Goal: Transaction & Acquisition: Purchase product/service

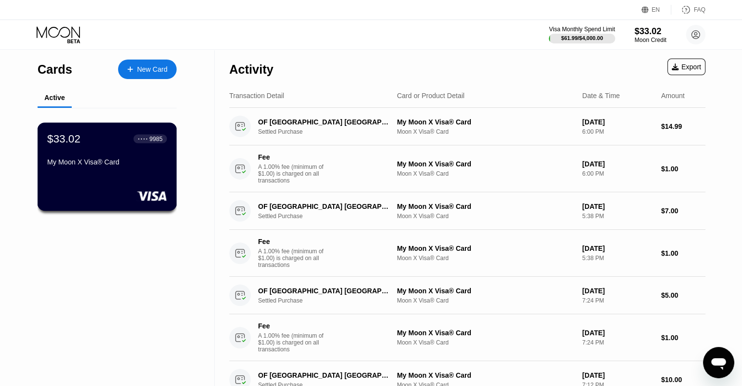
click at [137, 177] on div "$33.02 ● ● ● ● 9985 My Moon X Visa® Card" at bounding box center [107, 166] width 139 height 88
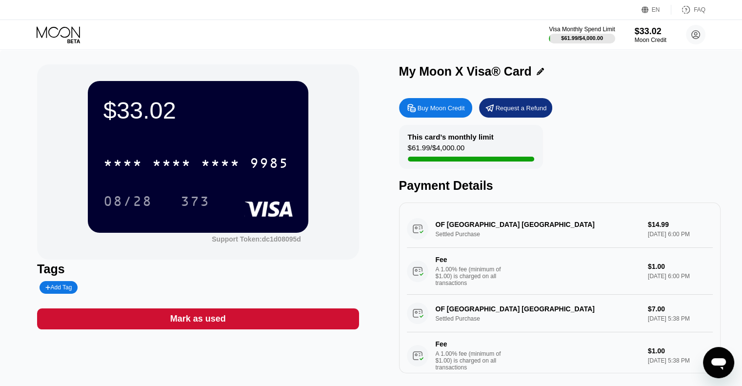
click at [425, 110] on div "Buy Moon Credit" at bounding box center [440, 108] width 47 height 8
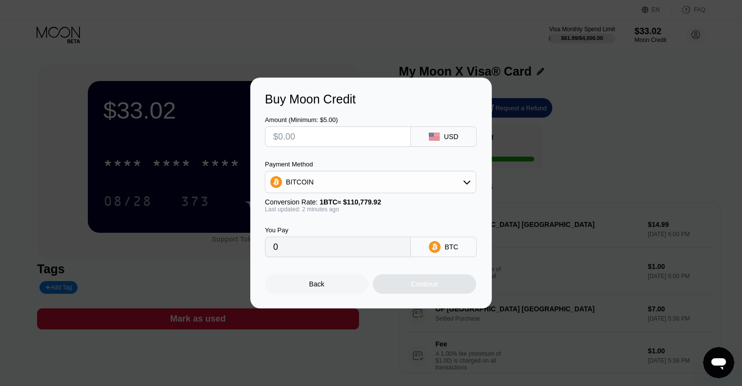
click at [388, 95] on div "Buy Moon Credit" at bounding box center [371, 99] width 212 height 14
click at [449, 181] on div "BITCOIN" at bounding box center [370, 182] width 210 height 20
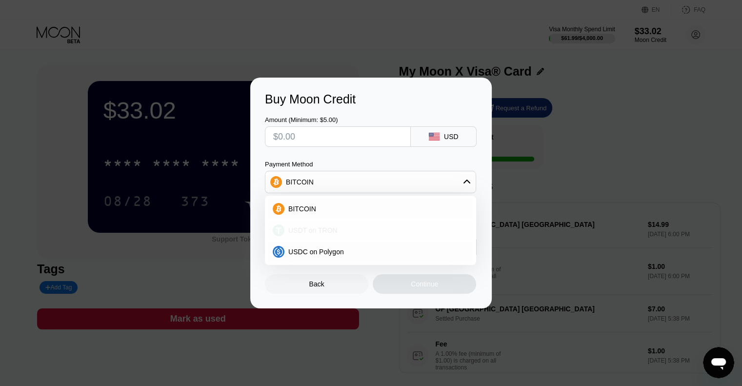
click at [367, 232] on div "USDT on TRON" at bounding box center [376, 230] width 184 height 8
type input "0.00"
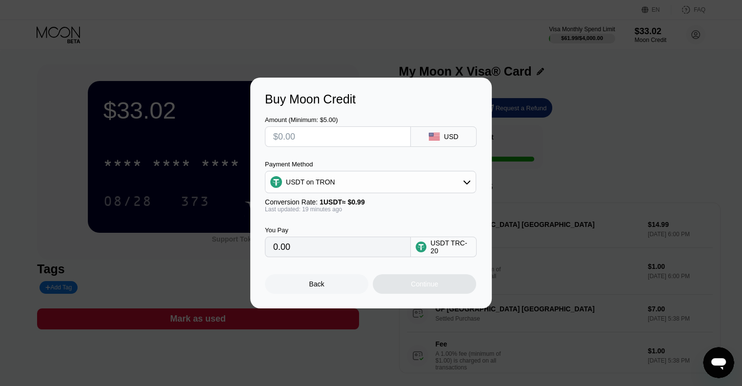
click at [345, 141] on input "text" at bounding box center [337, 137] width 129 height 20
type input "$1"
type input "1.01"
type input "$11"
type input "11.11"
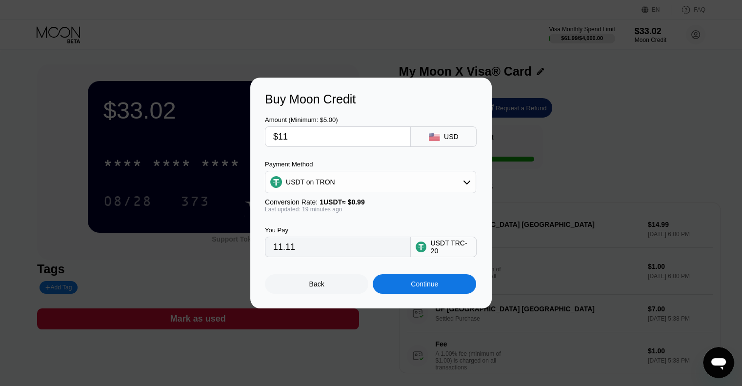
type input "$116"
type input "117.17"
click at [438, 223] on div "You Pay 117.17 USDT TRC-20" at bounding box center [371, 235] width 212 height 44
click at [374, 136] on input "$116" at bounding box center [337, 137] width 129 height 20
type input "$11"
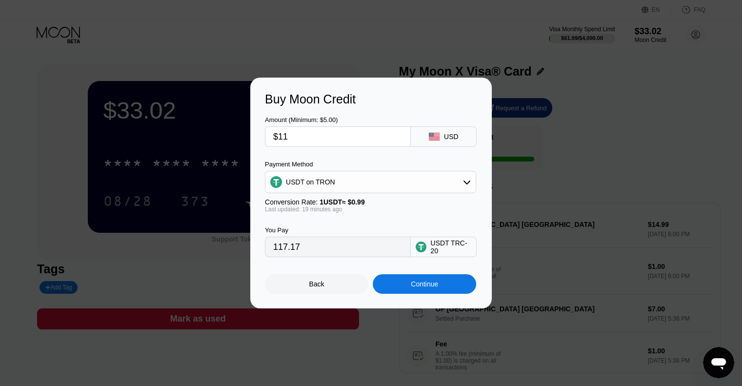
type input "11.11"
type input "$115"
type input "116.16"
type input "$115"
click at [354, 271] on div "Back Continue" at bounding box center [371, 275] width 212 height 37
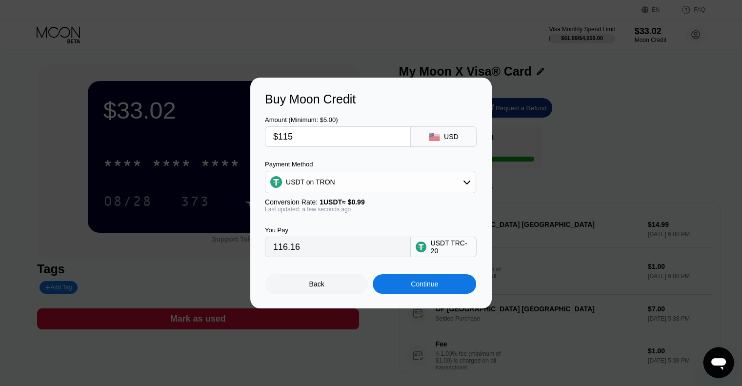
click at [419, 104] on div "Buy Moon Credit" at bounding box center [371, 99] width 212 height 14
click at [340, 282] on div "Back" at bounding box center [316, 284] width 103 height 20
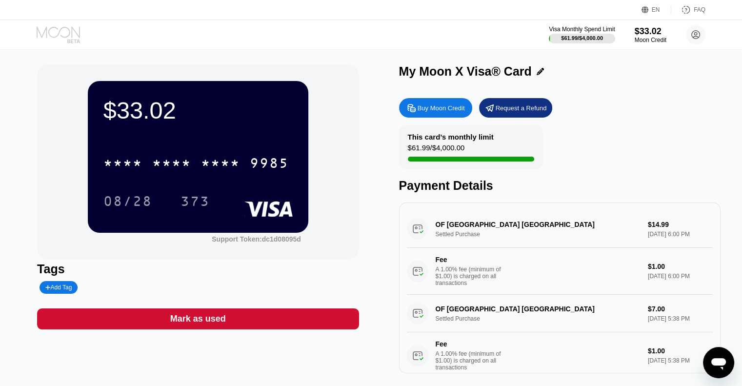
click at [75, 39] on icon at bounding box center [59, 34] width 45 height 17
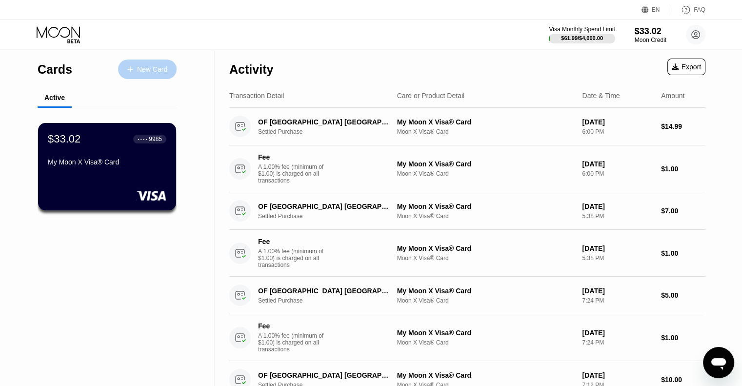
click at [150, 70] on div "New Card" at bounding box center [152, 69] width 30 height 8
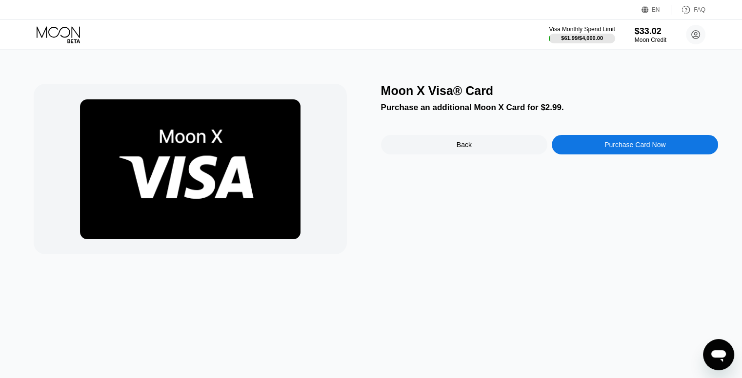
click at [604, 148] on div "Purchase Card Now" at bounding box center [635, 145] width 166 height 20
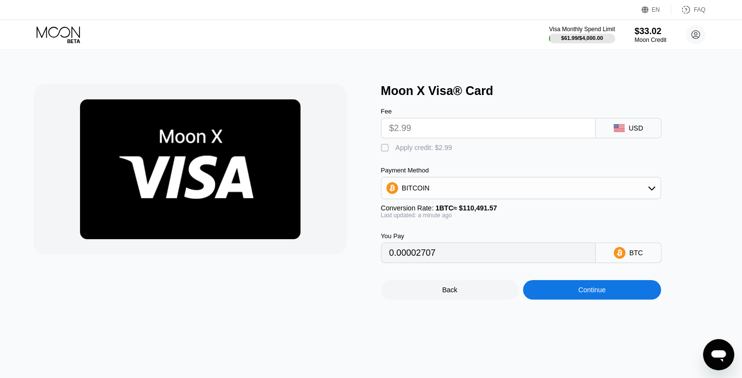
click at [387, 149] on div "" at bounding box center [386, 148] width 10 height 10
click at [441, 189] on div "BITCOIN" at bounding box center [520, 189] width 279 height 20
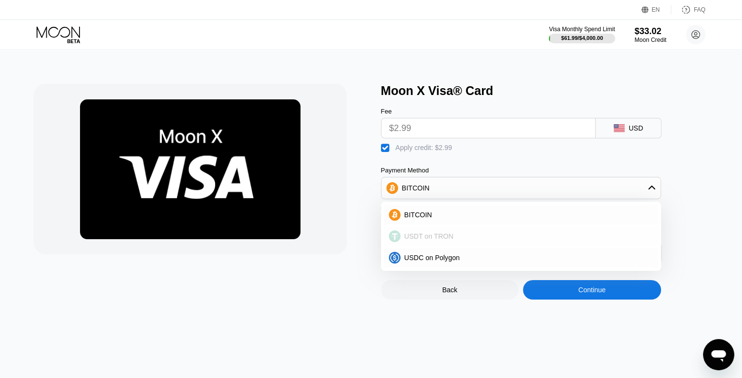
click at [437, 240] on span "USDT on TRON" at bounding box center [428, 237] width 49 height 8
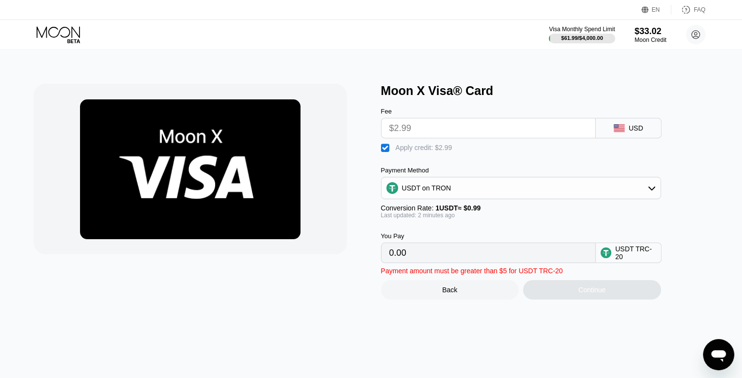
click at [434, 129] on input "$2.99" at bounding box center [488, 129] width 198 height 20
click at [386, 145] on div " Apply credit: $2.99" at bounding box center [537, 146] width 312 height 15
click at [386, 149] on div "" at bounding box center [386, 148] width 10 height 10
click at [426, 126] on input "$2.99" at bounding box center [488, 129] width 198 height 20
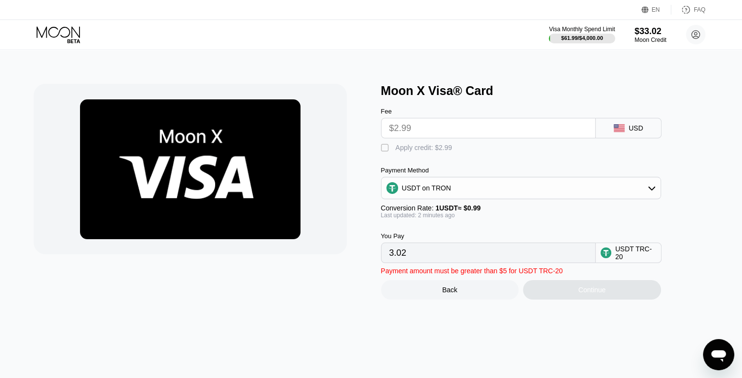
click at [427, 127] on input "$2.99" at bounding box center [488, 129] width 198 height 20
click at [428, 130] on input "$2.99" at bounding box center [488, 129] width 198 height 20
click at [361, 157] on div at bounding box center [203, 192] width 338 height 216
click at [362, 101] on div at bounding box center [203, 192] width 338 height 216
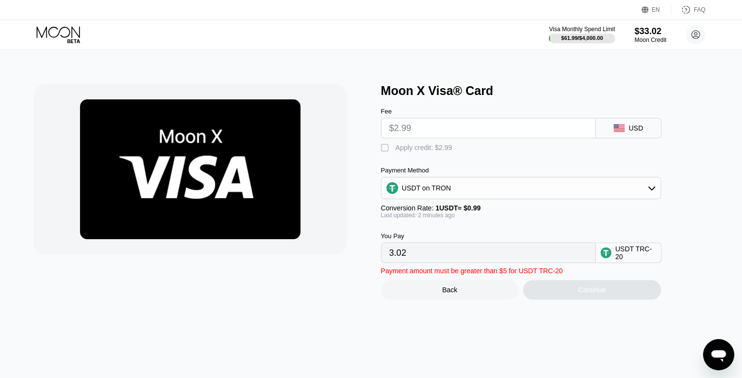
click at [485, 153] on div " Apply credit: $2.99" at bounding box center [537, 146] width 312 height 15
click at [359, 111] on div at bounding box center [203, 192] width 338 height 216
click at [509, 228] on div "You Pay 3.02 USDT TRC-20" at bounding box center [537, 241] width 312 height 44
click at [433, 126] on input "$2.99" at bounding box center [488, 129] width 198 height 20
click at [423, 259] on input "3.02" at bounding box center [488, 253] width 198 height 20
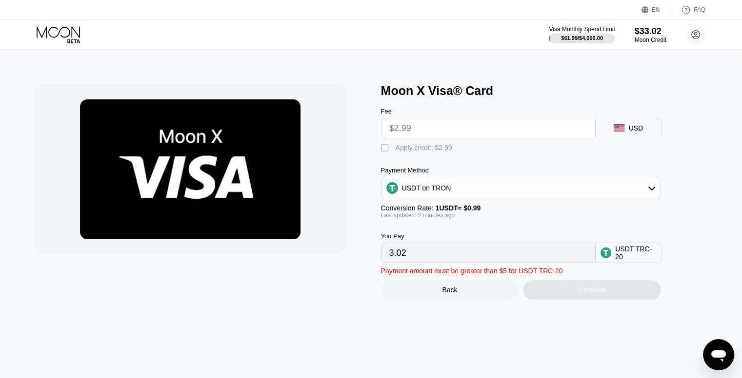
click at [409, 263] on input "3.02" at bounding box center [488, 253] width 198 height 20
click at [386, 153] on div "" at bounding box center [386, 148] width 10 height 10
click at [493, 340] on div "Moon X Visa® Card Fee $2.99 USD  Apply credit: $2.99 Payment Method USDT on TR…" at bounding box center [371, 214] width 749 height 329
click at [456, 263] on input "0.00" at bounding box center [488, 253] width 198 height 20
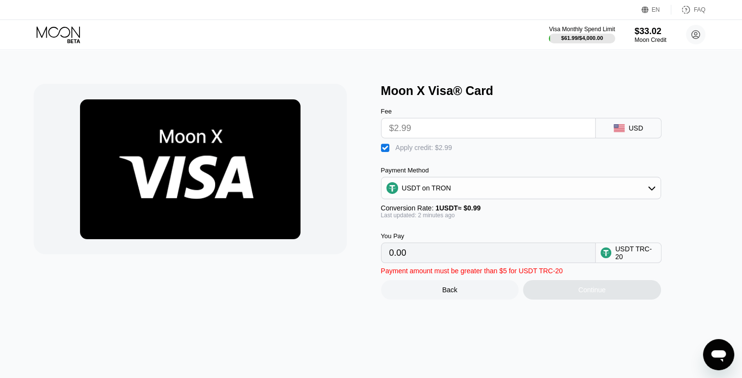
click at [392, 120] on div "Fee $2.99" at bounding box center [488, 123] width 215 height 31
click at [622, 193] on div "USDT on TRON" at bounding box center [520, 189] width 279 height 20
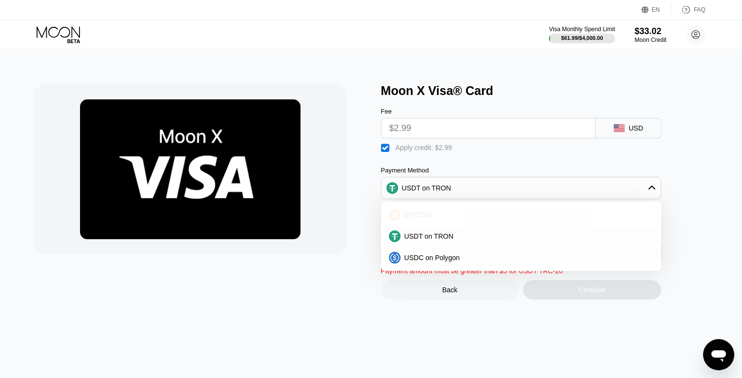
click at [525, 225] on div "BITCOIN" at bounding box center [521, 215] width 274 height 20
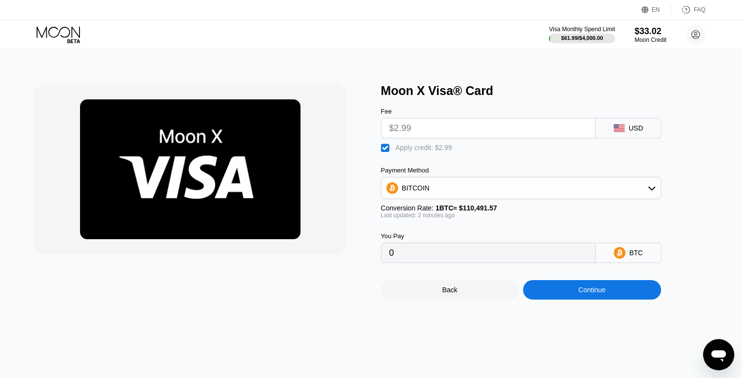
click at [386, 150] on div "" at bounding box center [386, 148] width 10 height 10
type input "0.00002707"
click at [417, 128] on input "$2.99" at bounding box center [488, 129] width 198 height 20
click at [444, 294] on div "Back" at bounding box center [449, 290] width 15 height 8
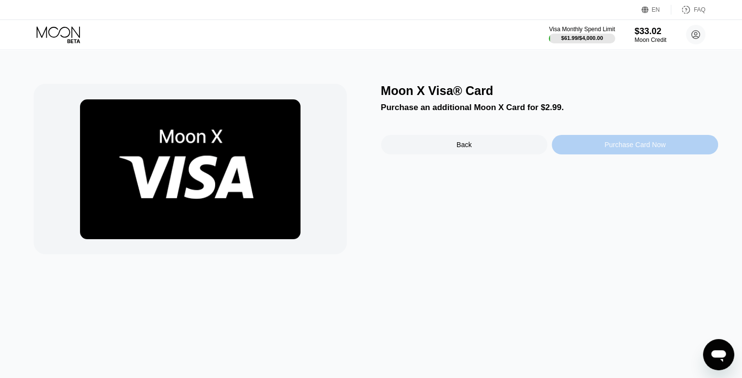
click at [604, 149] on div "Purchase Card Now" at bounding box center [634, 145] width 61 height 8
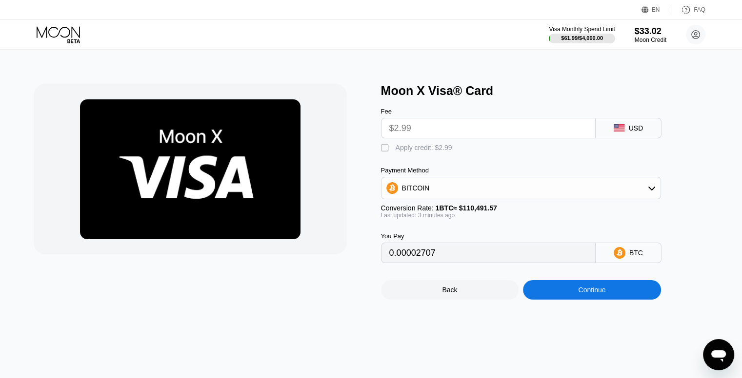
click at [498, 135] on input "$2.99" at bounding box center [488, 129] width 198 height 20
click at [445, 191] on div "BITCOIN" at bounding box center [520, 189] width 279 height 20
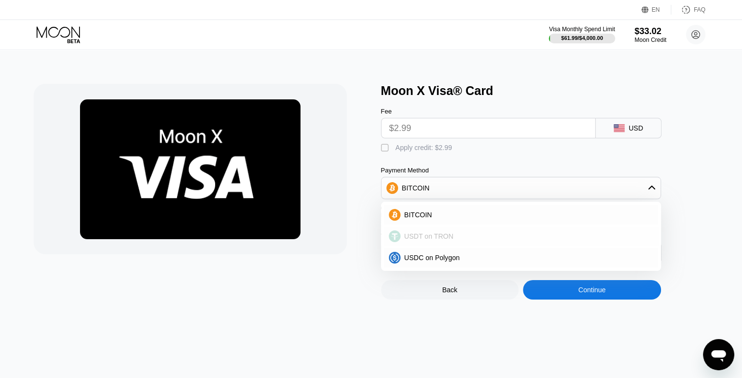
click at [444, 240] on span "USDT on TRON" at bounding box center [428, 237] width 49 height 8
type input "3.02"
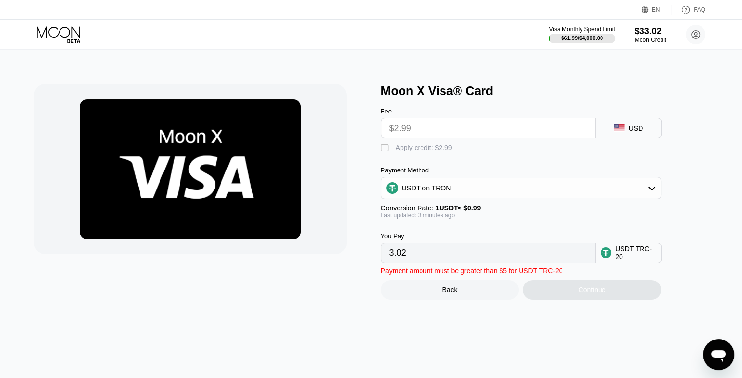
click at [470, 253] on input "3.02" at bounding box center [488, 253] width 198 height 20
click at [468, 259] on input "3.02" at bounding box center [488, 253] width 198 height 20
click at [447, 263] on input "3.02" at bounding box center [488, 253] width 198 height 20
click at [342, 259] on div at bounding box center [203, 192] width 338 height 216
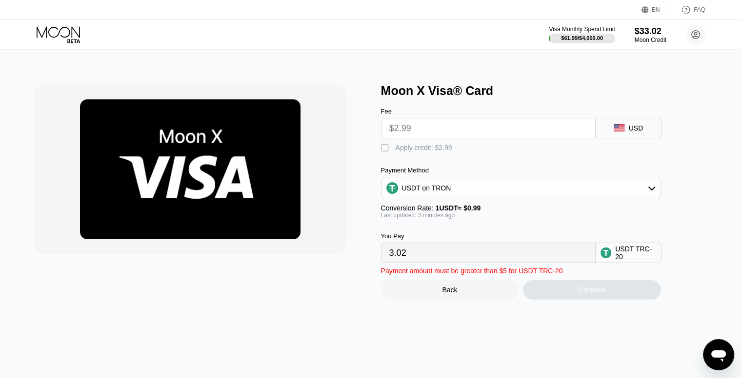
click at [70, 34] on icon at bounding box center [59, 34] width 45 height 17
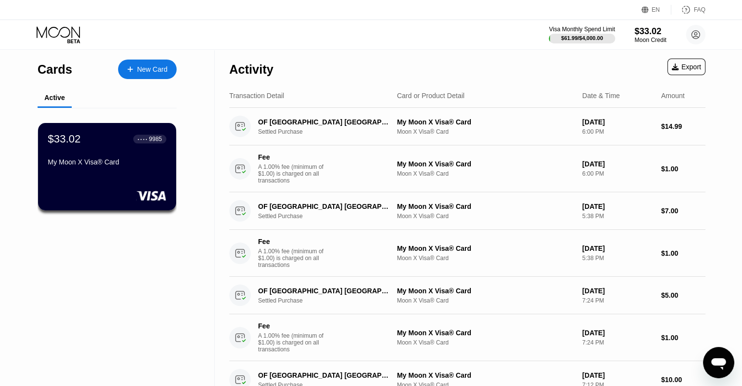
click at [147, 63] on div "New Card" at bounding box center [147, 70] width 59 height 20
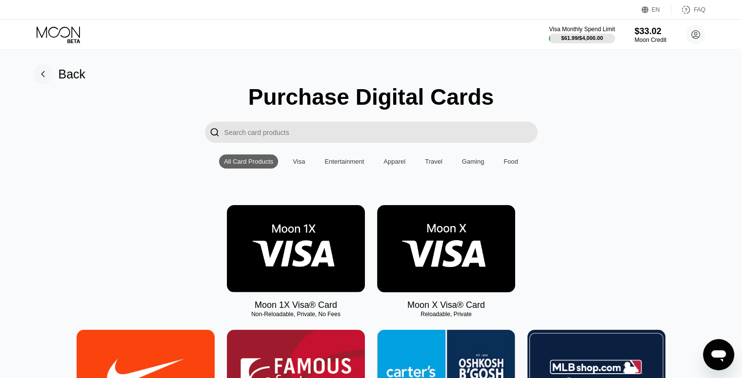
click at [461, 269] on img at bounding box center [446, 248] width 138 height 87
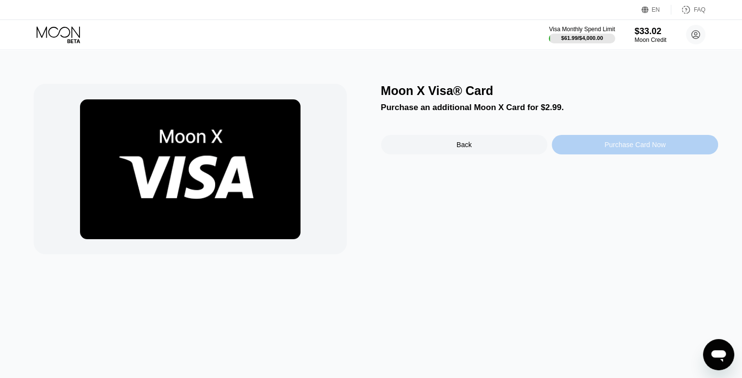
click at [621, 149] on div "Purchase Card Now" at bounding box center [634, 145] width 61 height 8
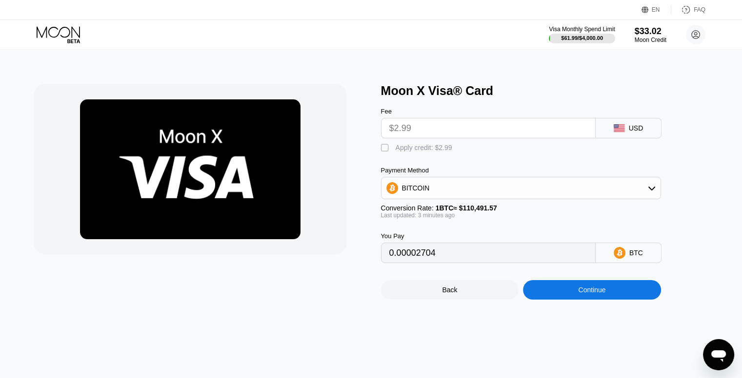
click at [535, 132] on input "$2.99" at bounding box center [488, 129] width 198 height 20
click at [656, 192] on div "BITCOIN" at bounding box center [520, 189] width 279 height 20
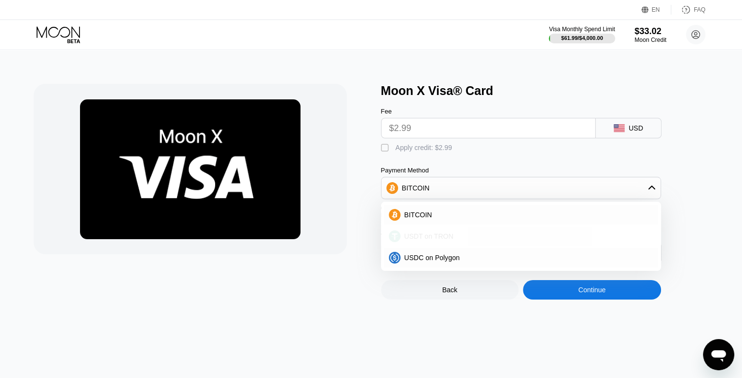
click at [592, 237] on div "USDT on TRON" at bounding box center [526, 237] width 253 height 8
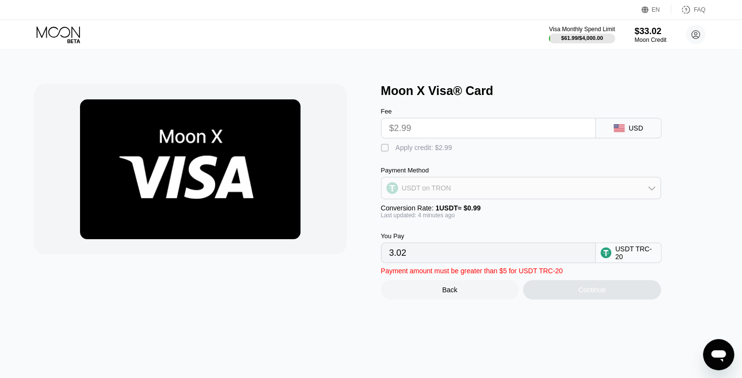
click at [650, 191] on icon at bounding box center [651, 189] width 7 height 4
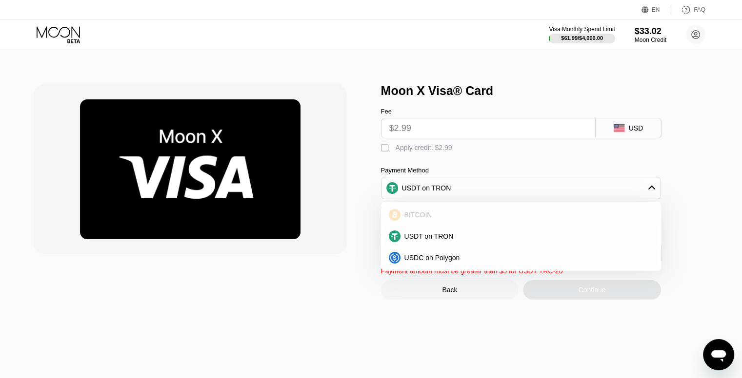
click at [572, 225] on div "BITCOIN" at bounding box center [521, 215] width 274 height 20
type input "0.00002704"
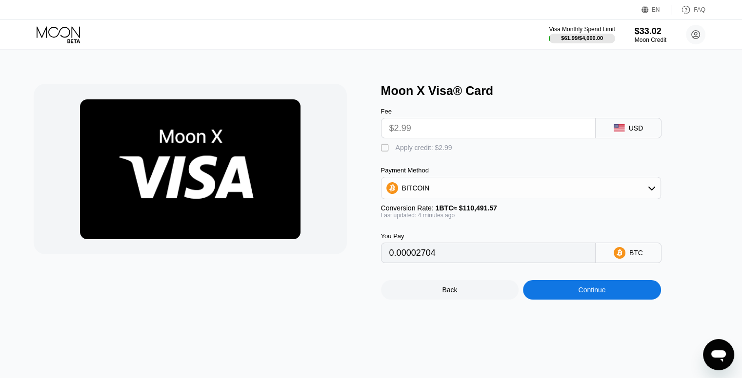
click at [566, 338] on div "Moon X Visa® Card Fee $2.99 USD  Apply credit: $2.99 Payment Method BITCOIN Co…" at bounding box center [371, 214] width 749 height 329
click at [607, 300] on div "Continue" at bounding box center [592, 290] width 138 height 20
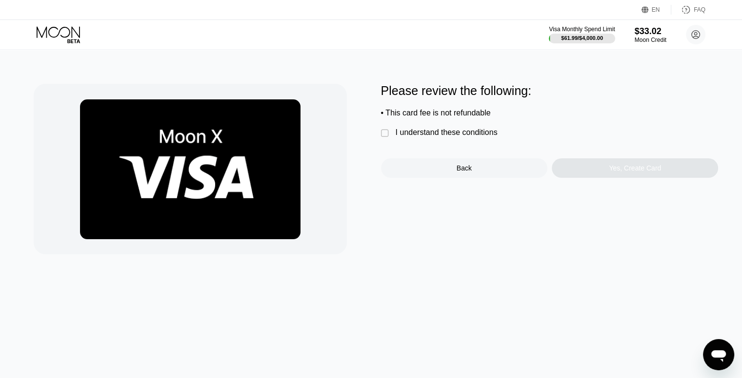
click at [377, 138] on div "Please review the following: • This card fee is not refundable  I understand t…" at bounding box center [371, 169] width 675 height 171
click at [381, 139] on div "" at bounding box center [386, 134] width 10 height 10
click at [640, 172] on div "Yes, Create Card" at bounding box center [635, 168] width 52 height 8
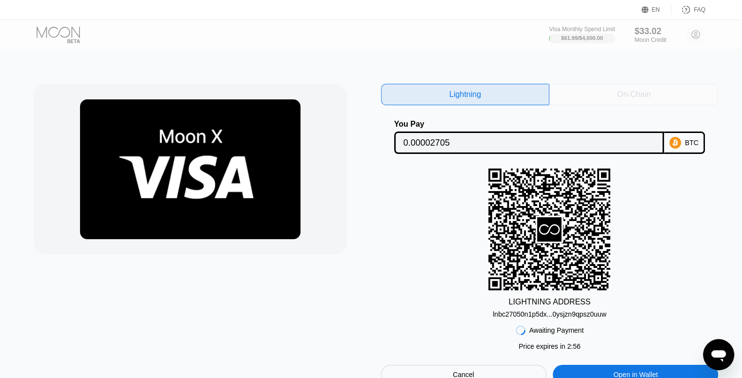
click at [593, 88] on div "On-Chain" at bounding box center [633, 94] width 169 height 21
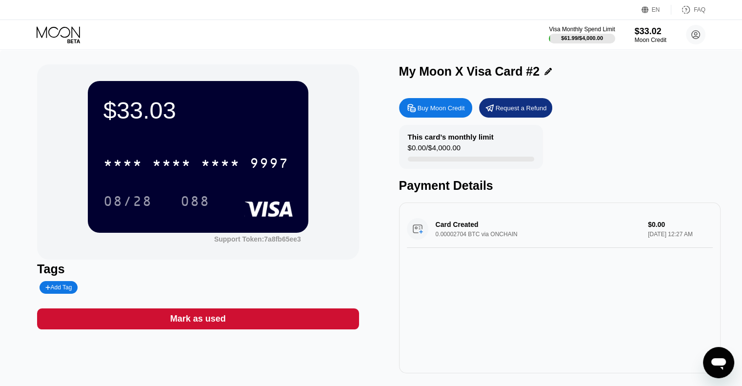
click at [63, 34] on icon at bounding box center [59, 34] width 45 height 17
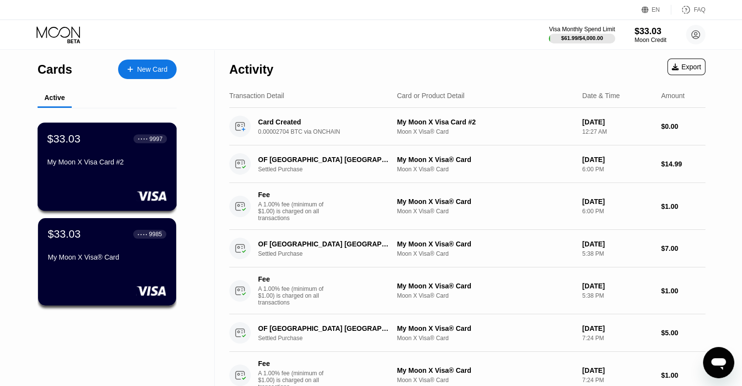
click at [128, 165] on div "My Moon X Visa Card #2" at bounding box center [106, 162] width 119 height 8
click at [123, 258] on div "My Moon X Visa® Card" at bounding box center [106, 257] width 119 height 8
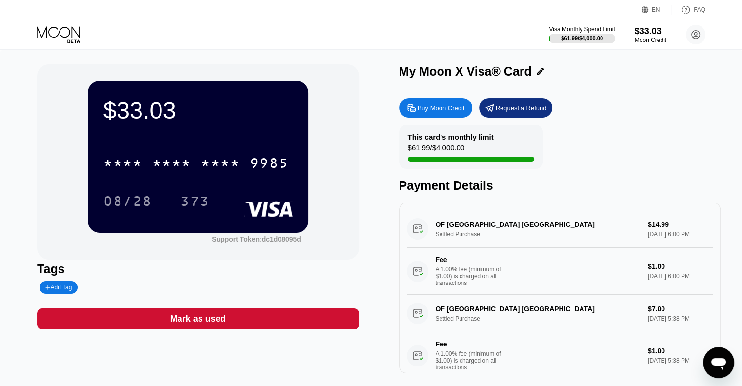
click at [60, 288] on div "Add Tag" at bounding box center [58, 287] width 26 height 7
type input "Play Card"
click at [168, 280] on div "Tags Play Card" at bounding box center [197, 278] width 321 height 32
click at [74, 42] on icon at bounding box center [59, 34] width 45 height 17
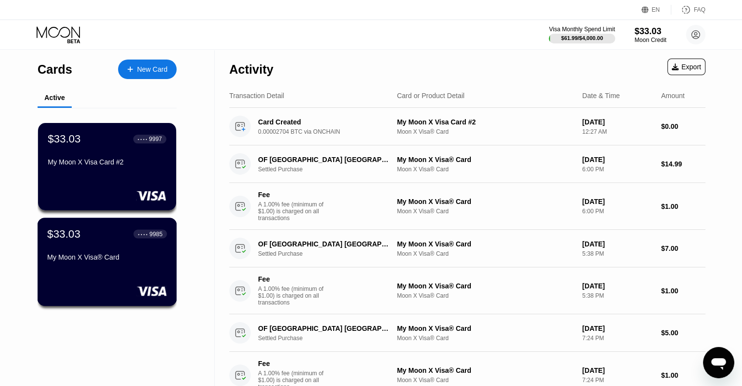
click at [123, 261] on div "My Moon X Visa® Card" at bounding box center [106, 257] width 119 height 8
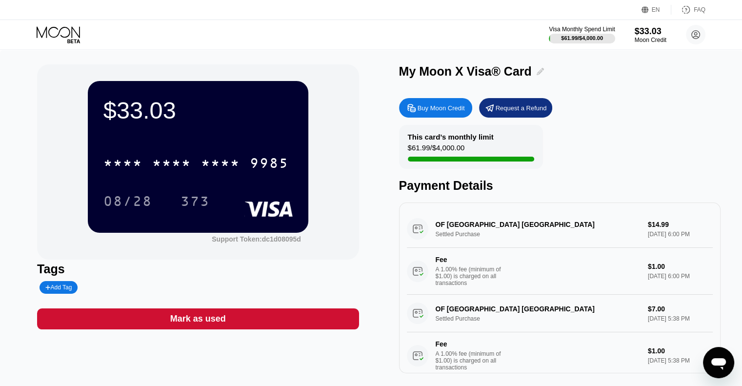
click at [538, 72] on icon at bounding box center [540, 71] width 7 height 7
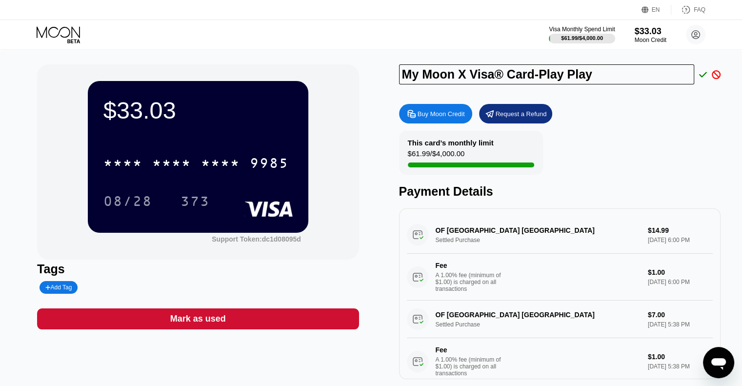
type input "My Moon X Visa® Card-Play Play"
click at [702, 77] on icon at bounding box center [703, 74] width 8 height 5
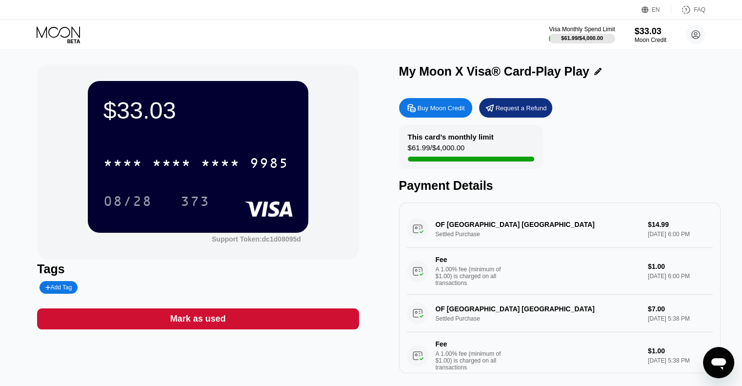
click at [69, 30] on icon at bounding box center [58, 31] width 43 height 11
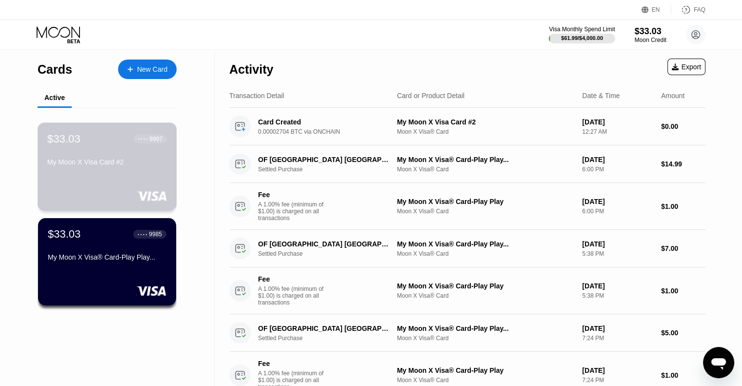
click at [115, 177] on div "$33.03 ● ● ● ● 9997 My Moon X Visa Card #2" at bounding box center [107, 166] width 139 height 88
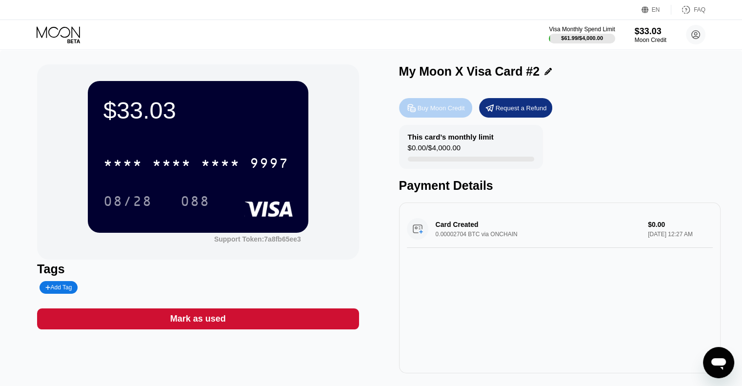
click at [442, 112] on div "Buy Moon Credit" at bounding box center [440, 108] width 47 height 8
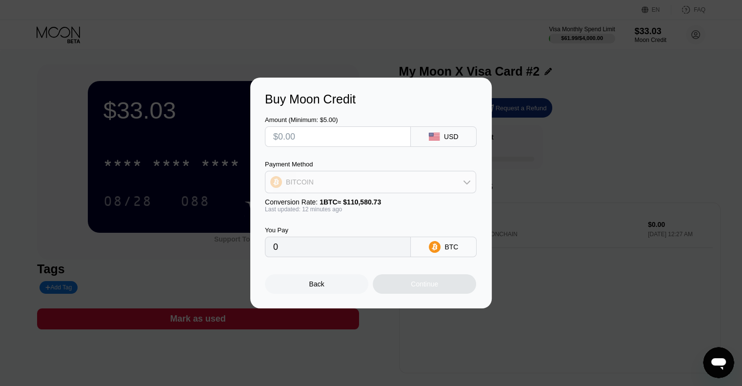
click at [406, 181] on div "BITCOIN" at bounding box center [370, 182] width 210 height 20
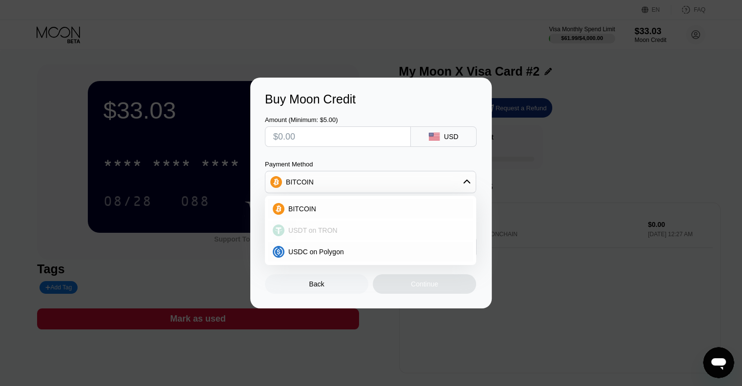
click at [320, 227] on span "USDT on TRON" at bounding box center [312, 230] width 49 height 8
type input "0.00"
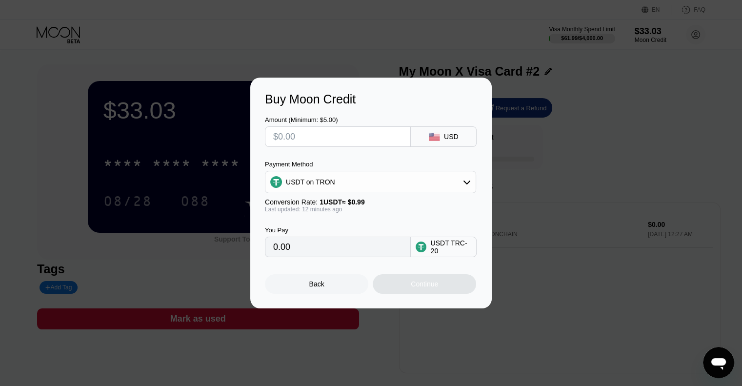
click at [357, 249] on input "0.00" at bounding box center [337, 247] width 129 height 20
click at [353, 135] on input "text" at bounding box center [337, 137] width 129 height 20
type input "$1"
type input "1.01"
type input "$11"
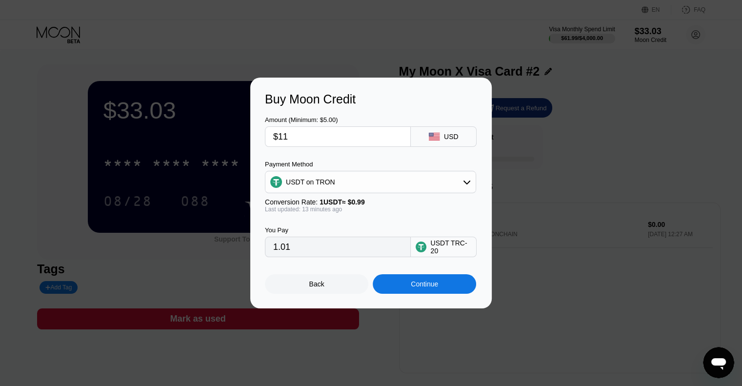
type input "11.11"
type input "$115"
type input "116.16"
type input "$115"
click at [419, 208] on div "Last updated: 13 minutes ago" at bounding box center [370, 209] width 211 height 7
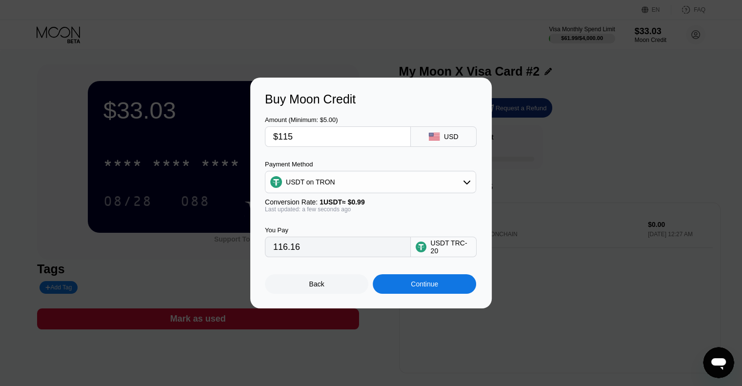
click at [429, 285] on div "Continue" at bounding box center [424, 284] width 27 height 8
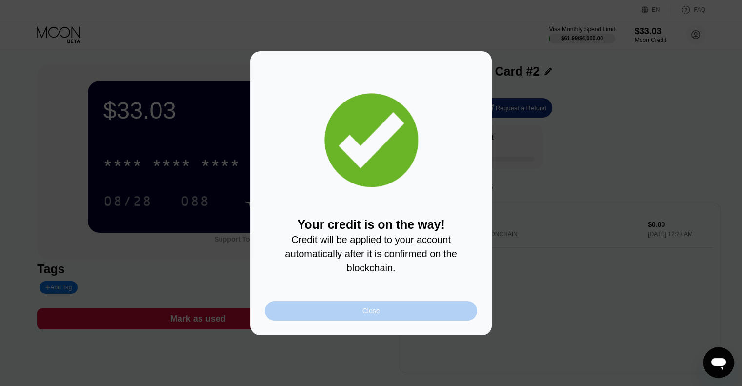
click at [375, 313] on div "Close" at bounding box center [371, 311] width 18 height 8
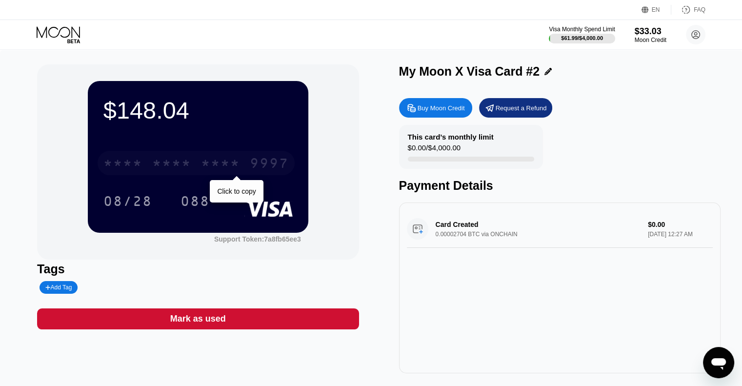
click at [242, 163] on div "* * * * * * * * * * * * 9997" at bounding box center [196, 163] width 197 height 24
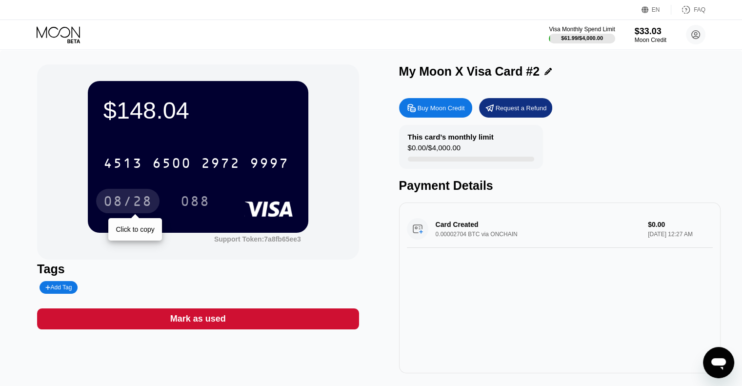
click at [123, 203] on div "08/28" at bounding box center [127, 203] width 49 height 16
click at [20, 146] on div "$148.04 4513 6500 2972 9997 08/28 088 Support Token: 7a8fb65ee3 Tags Add Tag Ma…" at bounding box center [371, 224] width 742 height 348
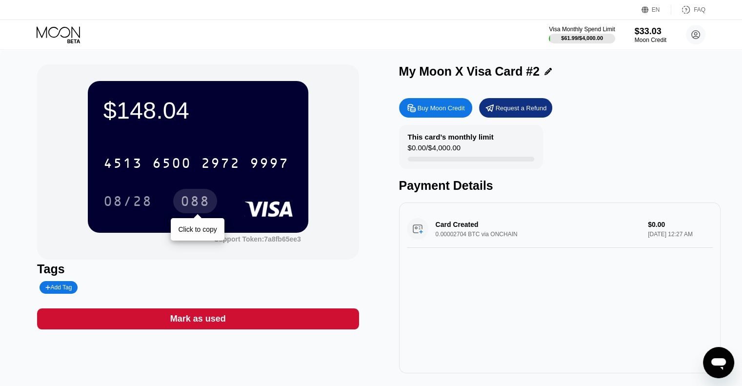
click at [199, 199] on div "088" at bounding box center [194, 203] width 29 height 16
click at [15, 156] on div "$148.04 4513 6500 2972 9997 08/28 088 Support Token: 7a8fb65ee3 Tags Add Tag Ma…" at bounding box center [371, 224] width 742 height 348
